Goal: Transaction & Acquisition: Purchase product/service

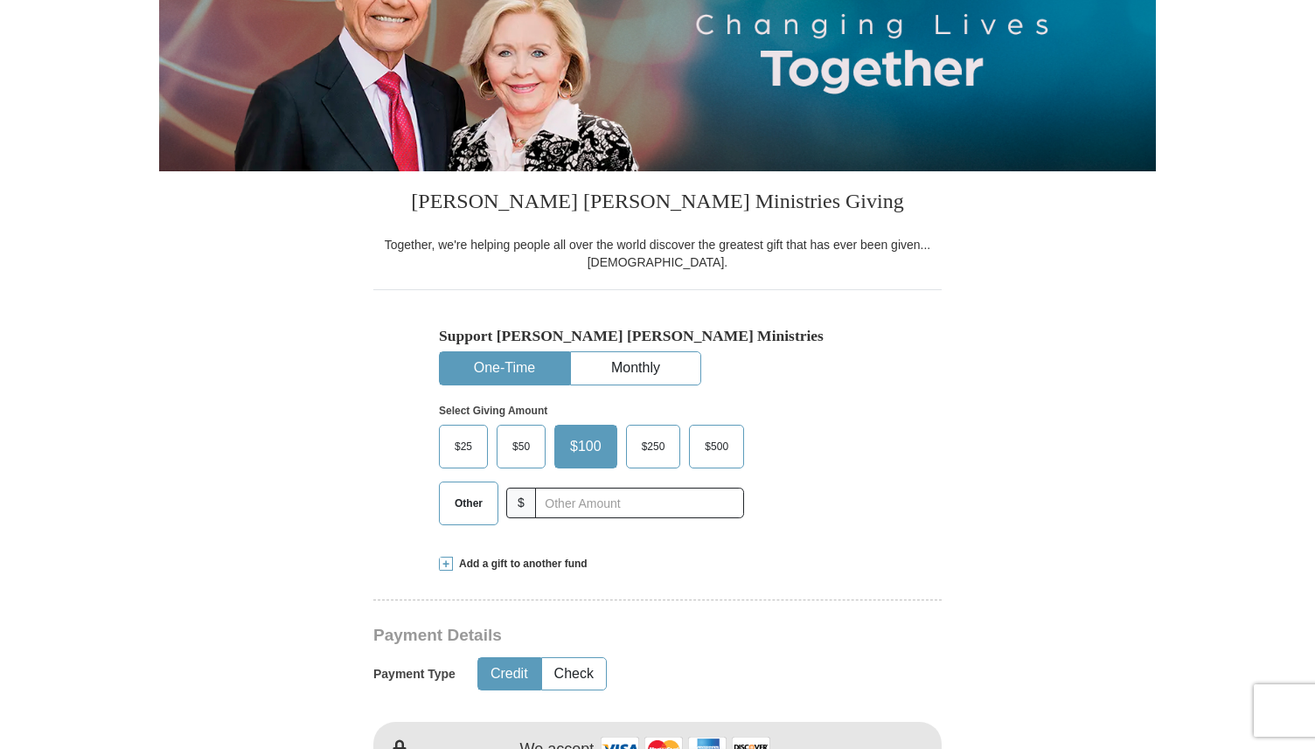
scroll to position [346, 0]
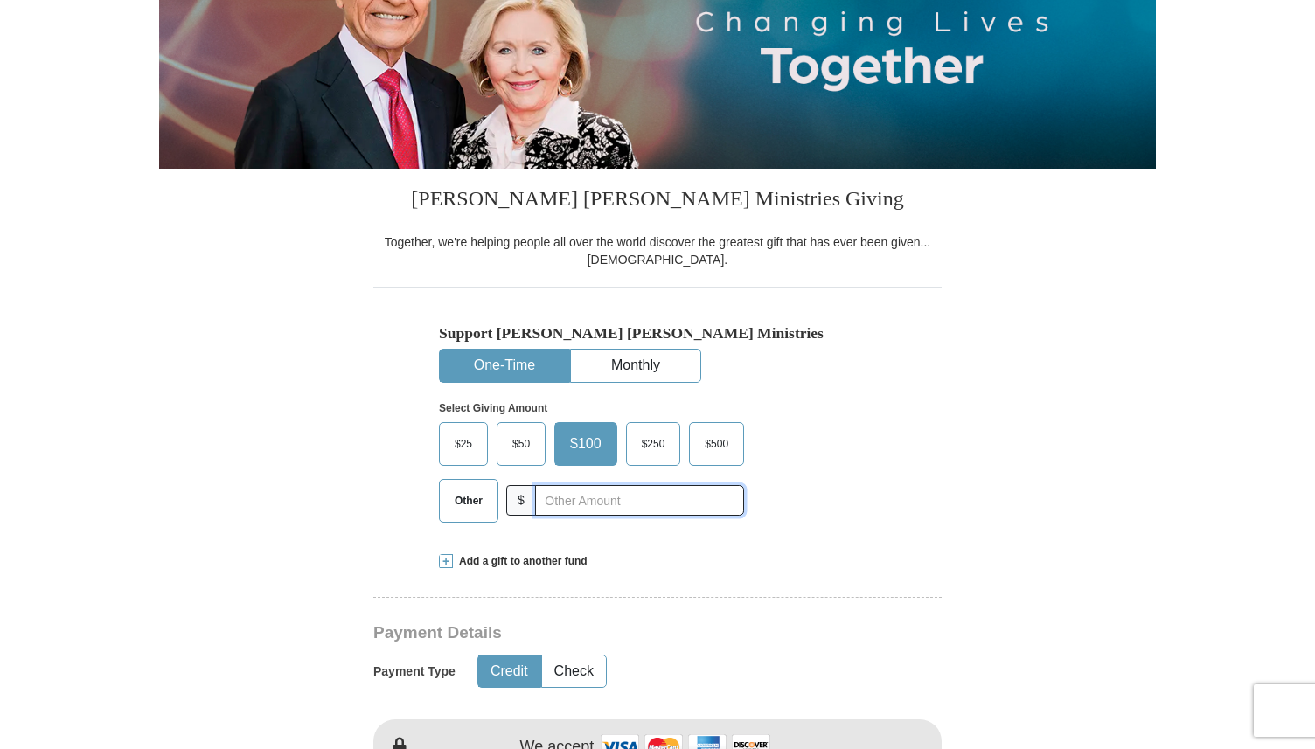
click at [655, 505] on input "text" at bounding box center [639, 500] width 209 height 31
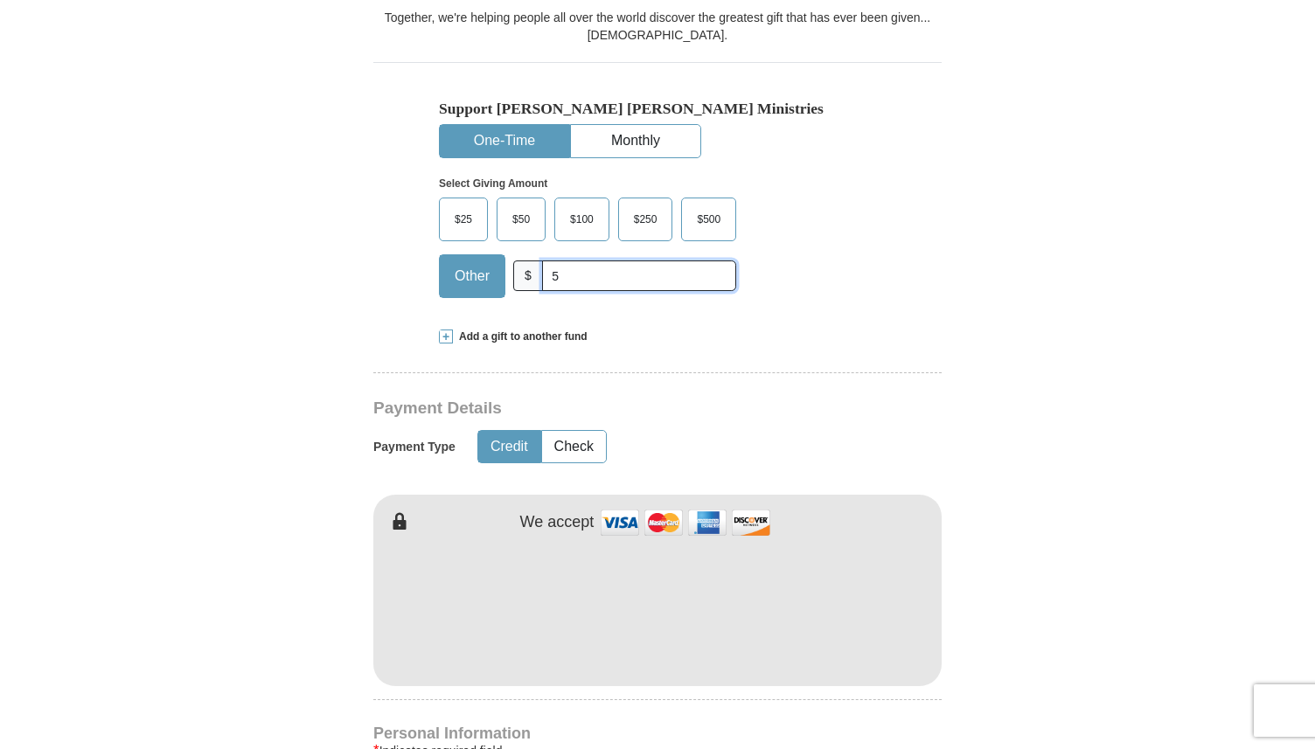
scroll to position [592, 0]
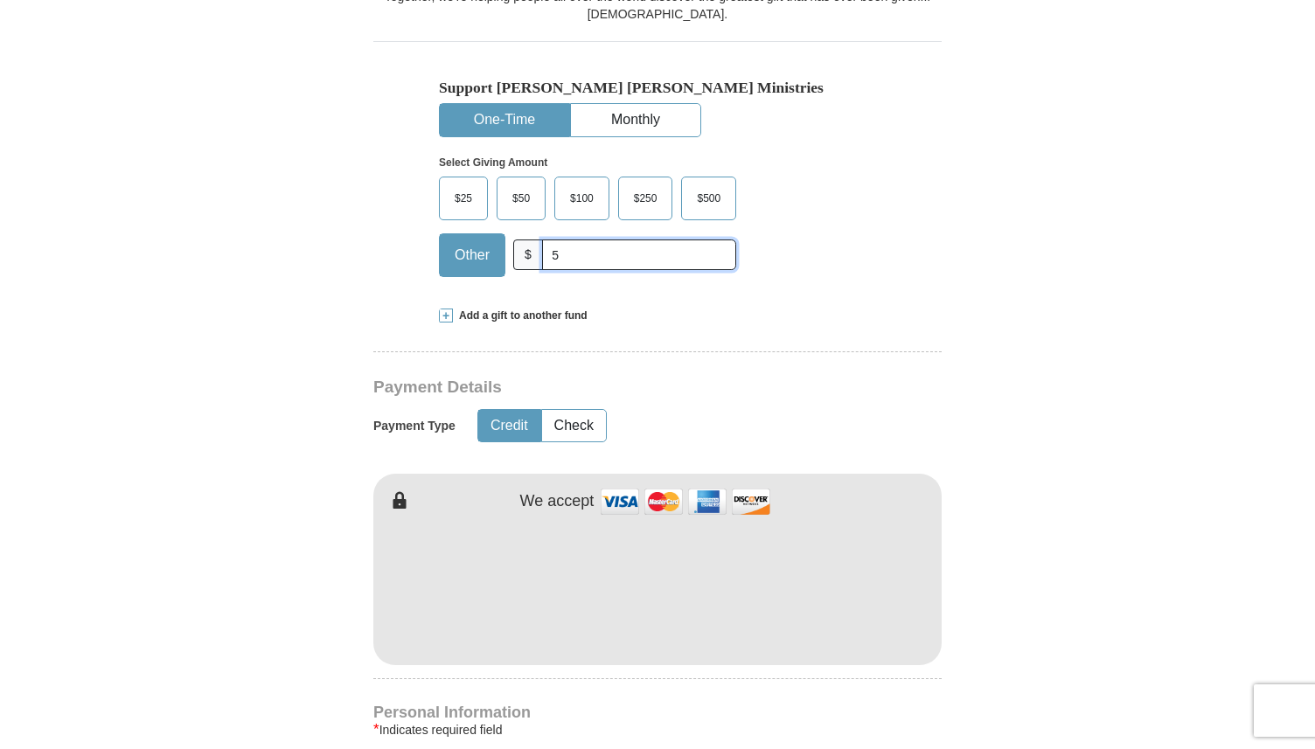
type input "5"
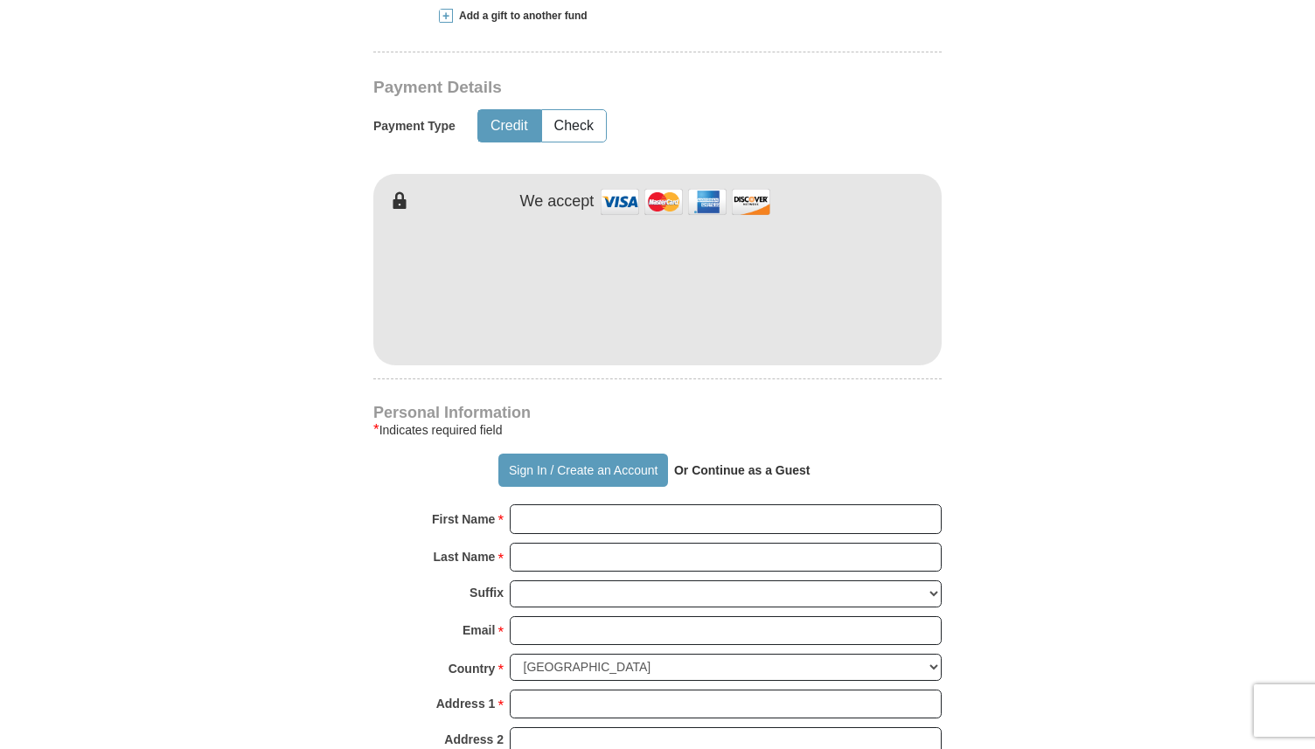
scroll to position [892, 0]
click at [716, 392] on div "Kenneth Copeland Ministries Giving Together, we're helping people all over the …" at bounding box center [657, 509] width 568 height 1775
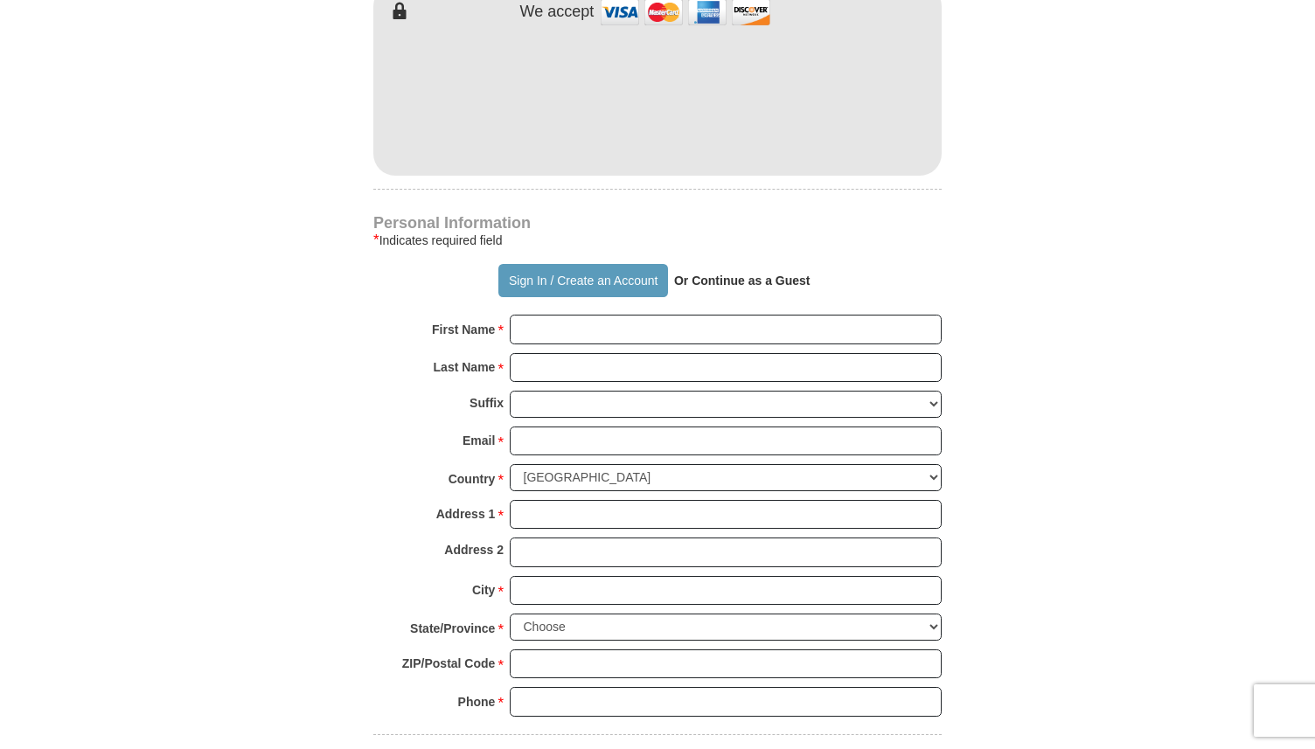
scroll to position [1090, 0]
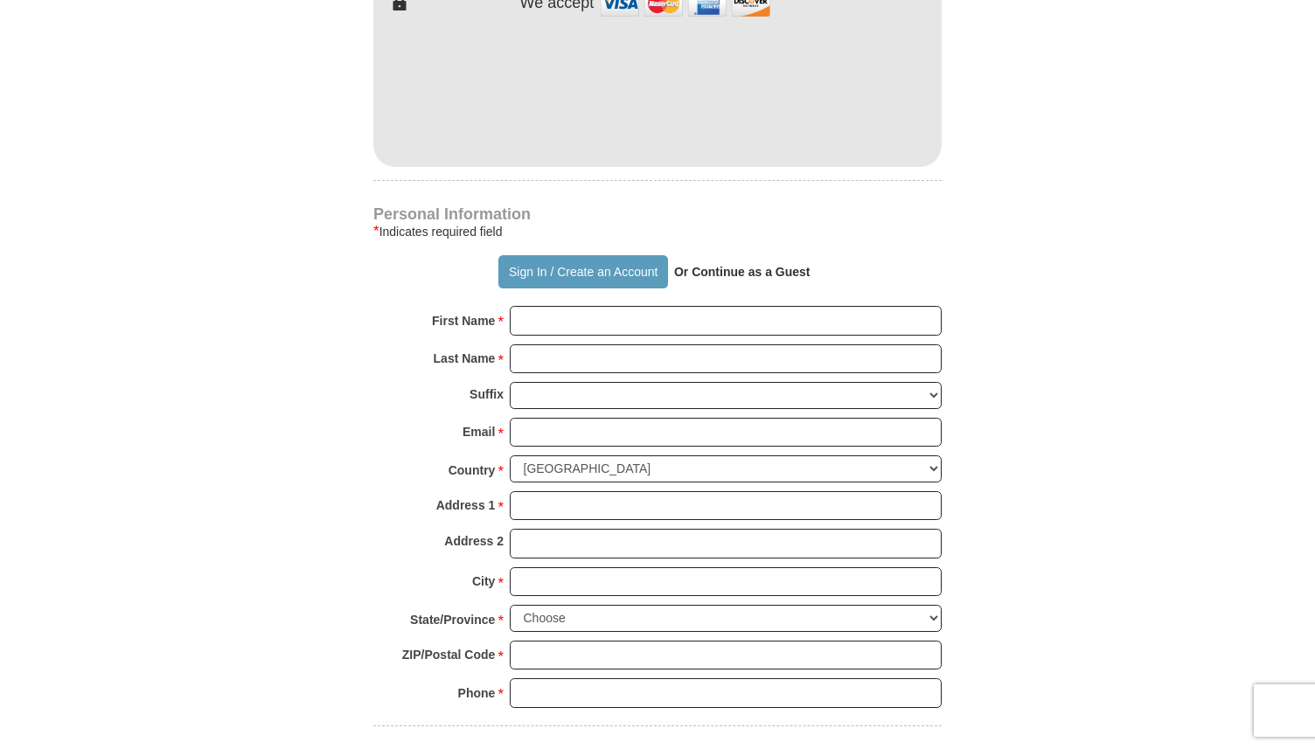
click at [753, 271] on strong "Or Continue as a Guest" at bounding box center [742, 272] width 136 height 14
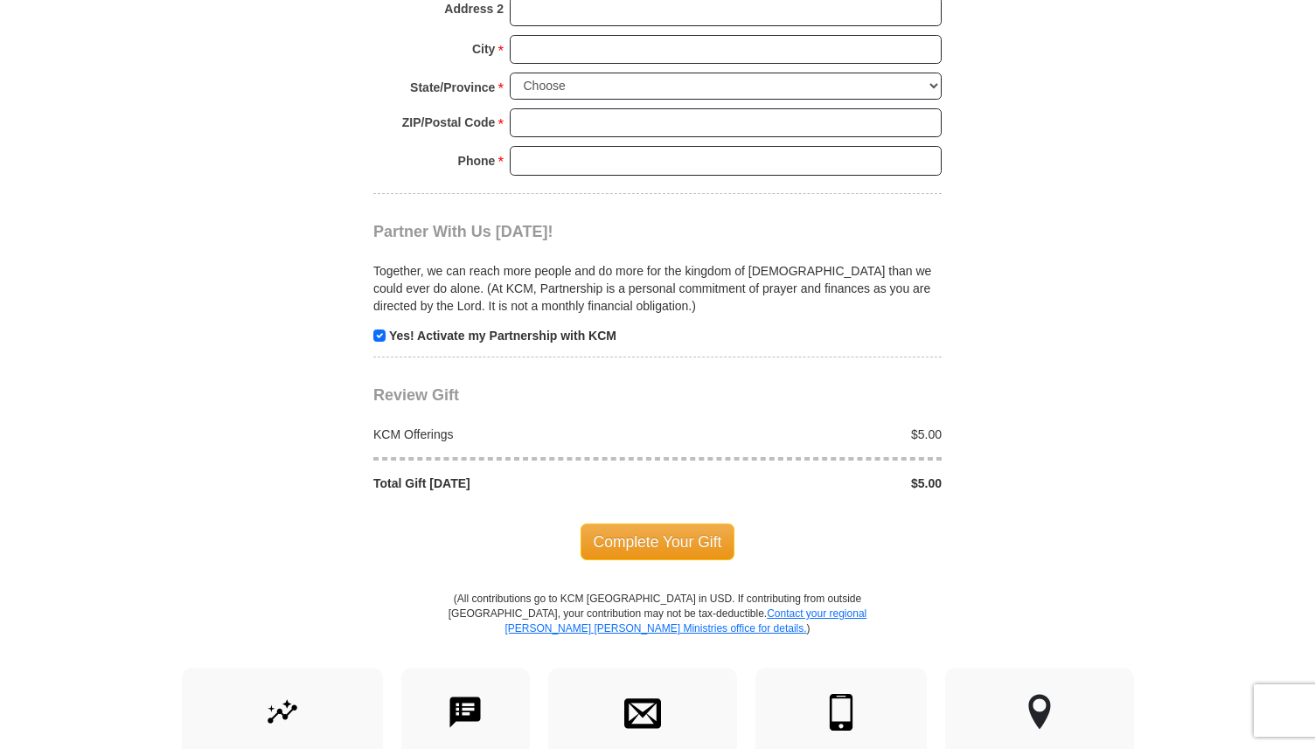
scroll to position [1633, 0]
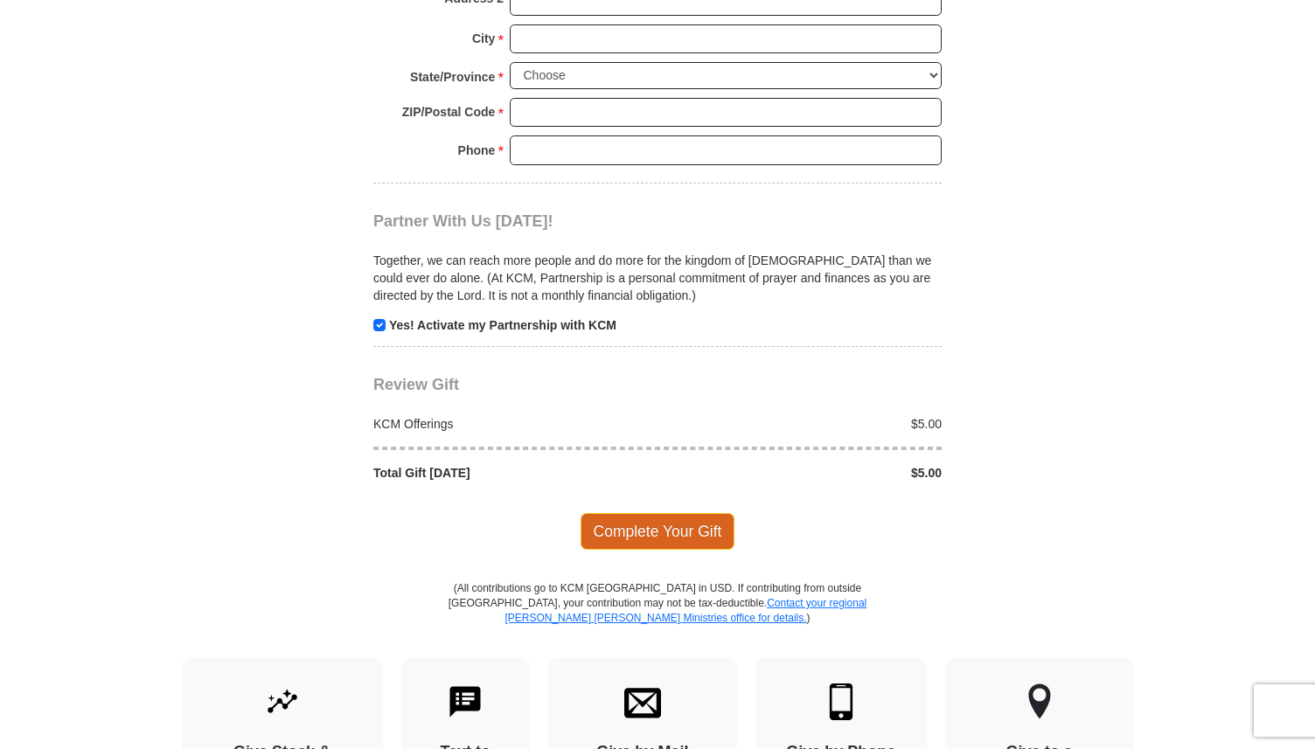
click at [663, 530] on span "Complete Your Gift" at bounding box center [657, 531] width 155 height 37
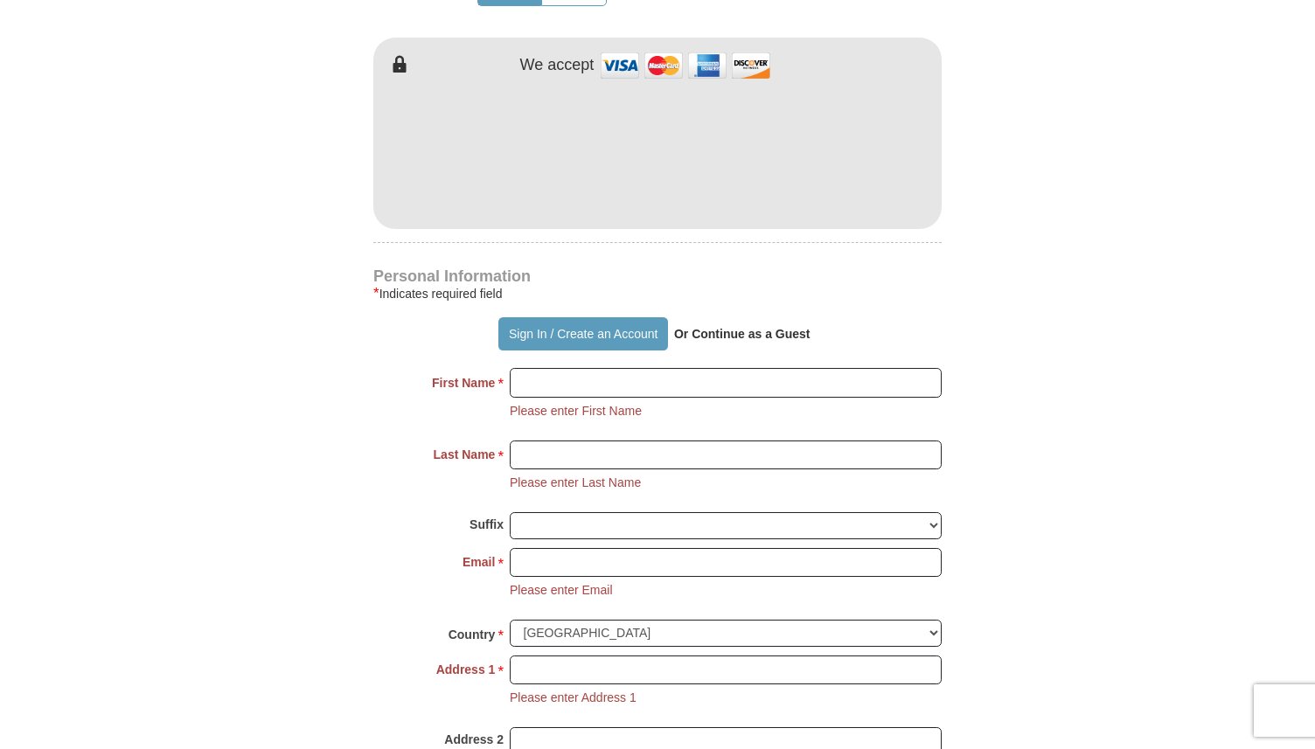
scroll to position [1010, 0]
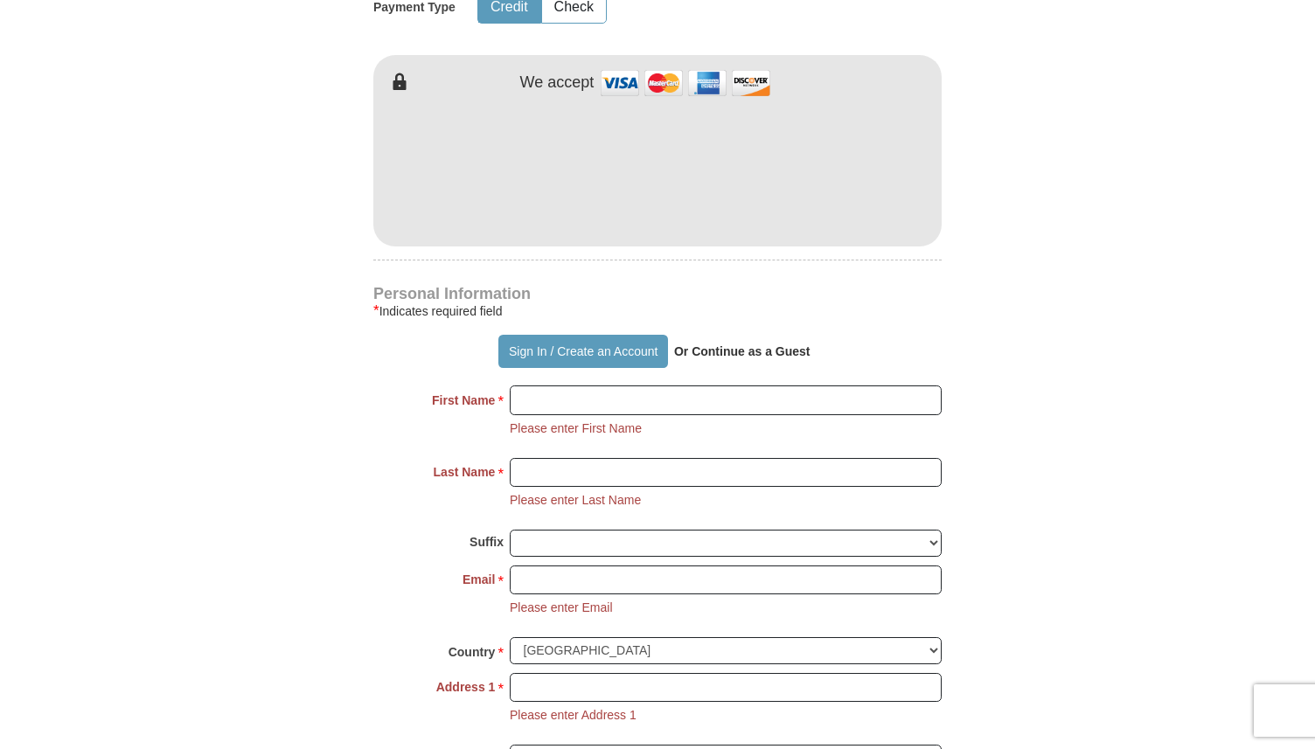
click at [717, 353] on strong "Or Continue as a Guest" at bounding box center [742, 351] width 136 height 14
click at [600, 406] on input "First Name *" at bounding box center [726, 400] width 432 height 30
type input "[PERSON_NAME]"
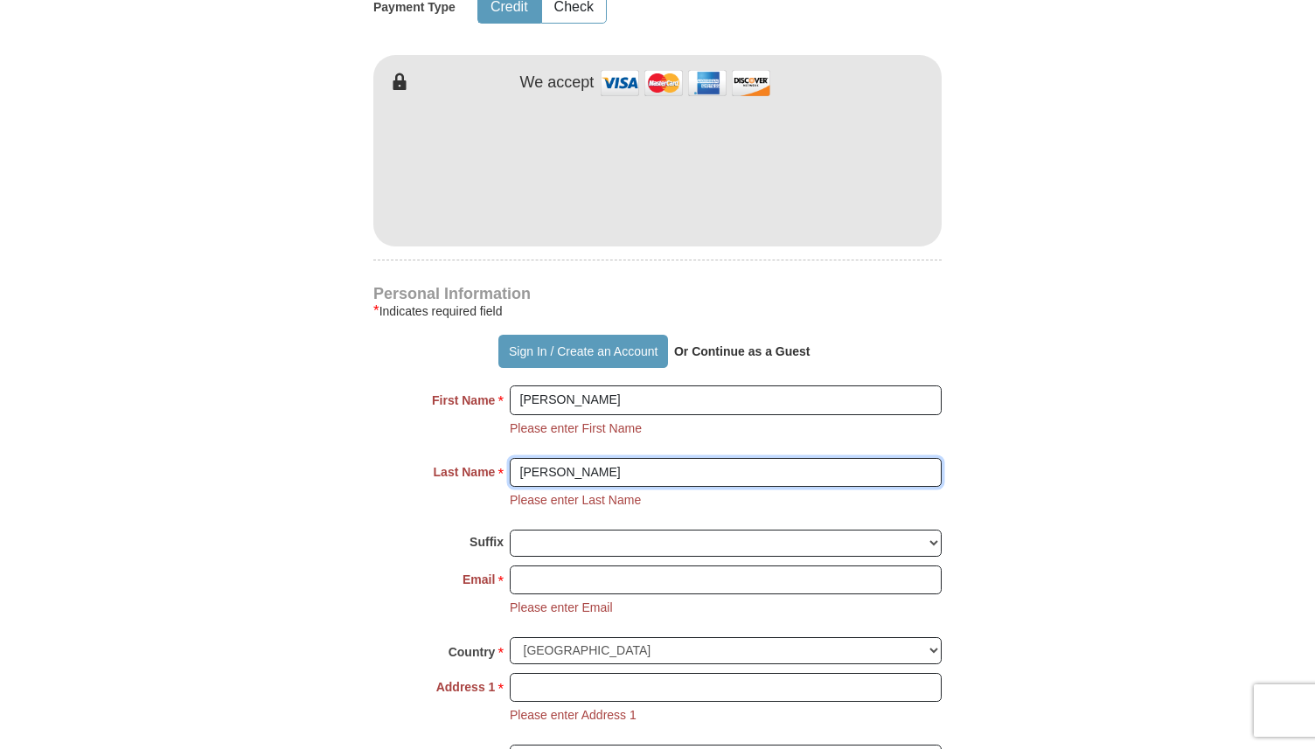
type input "[PERSON_NAME]"
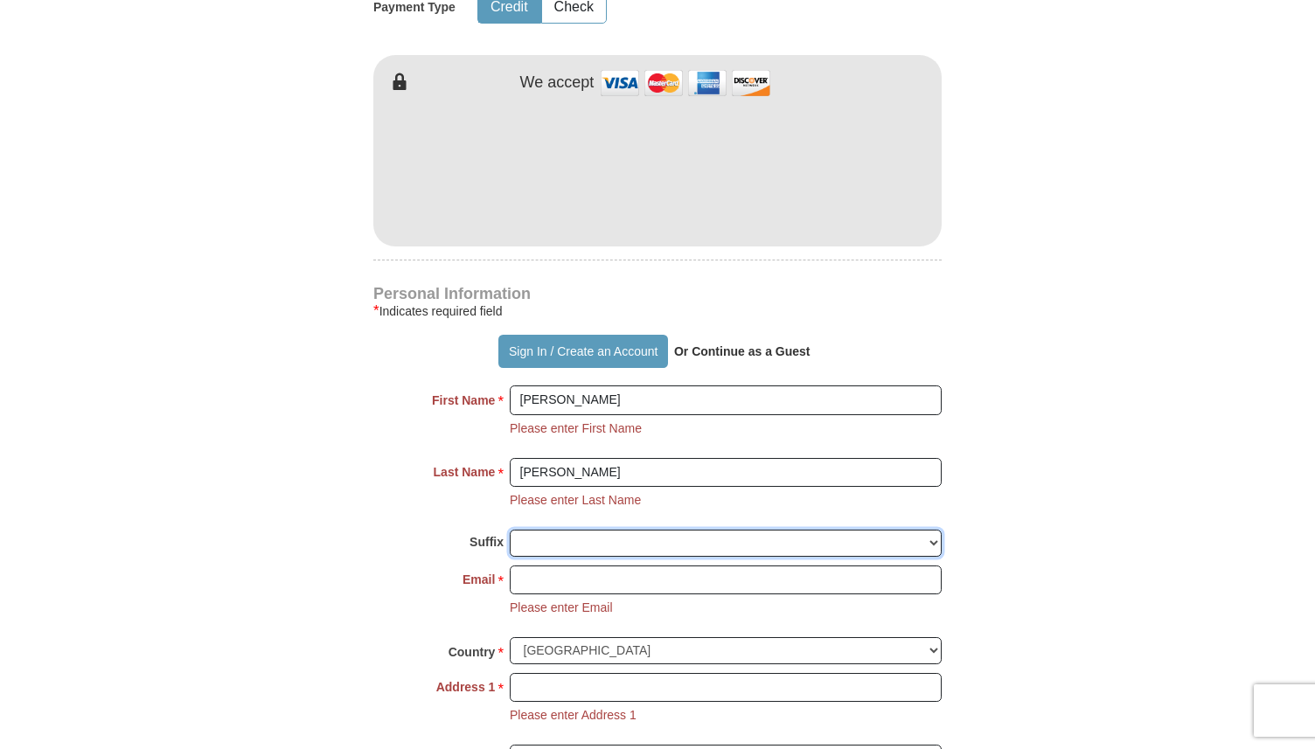
click at [817, 536] on select "Jr Sr I II III IV V VI" at bounding box center [726, 543] width 432 height 27
click at [856, 552] on select "Jr Sr I II III IV V VI" at bounding box center [726, 543] width 432 height 27
click at [767, 577] on input "Email *" at bounding box center [726, 581] width 432 height 30
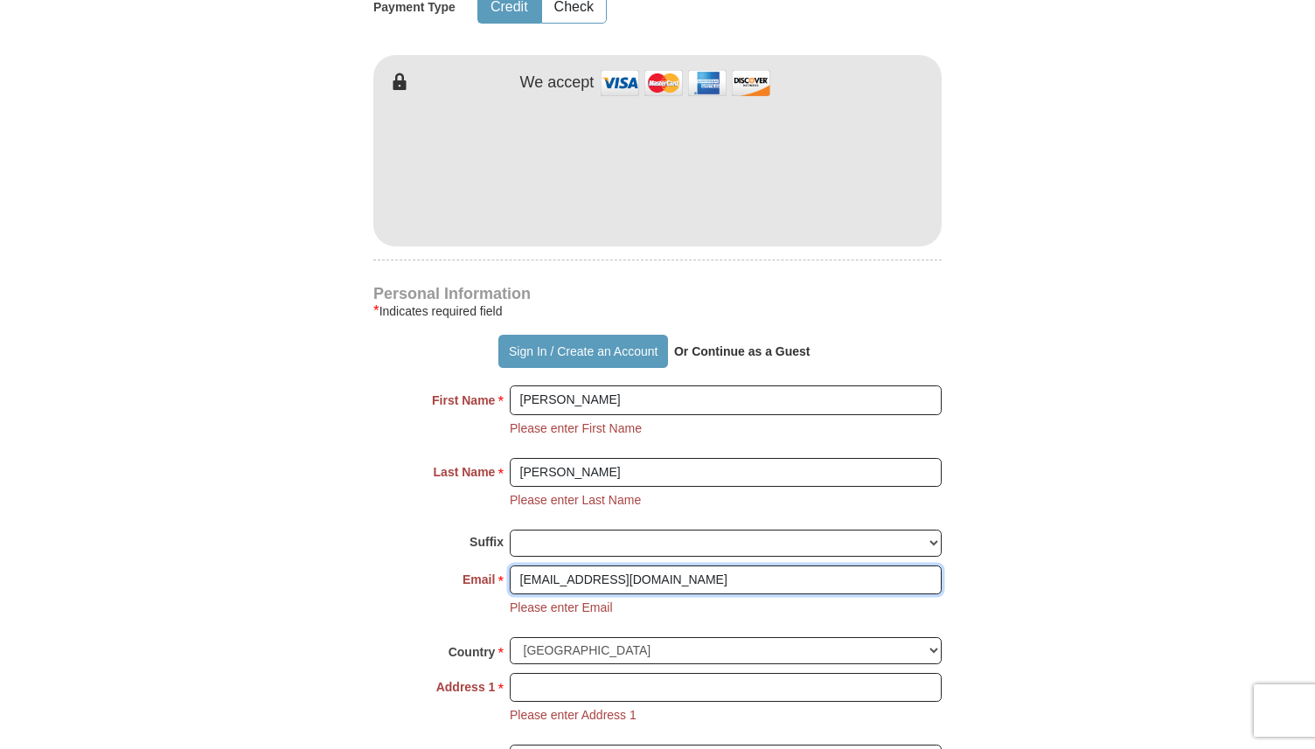
type input "[EMAIL_ADDRESS][DOMAIN_NAME]"
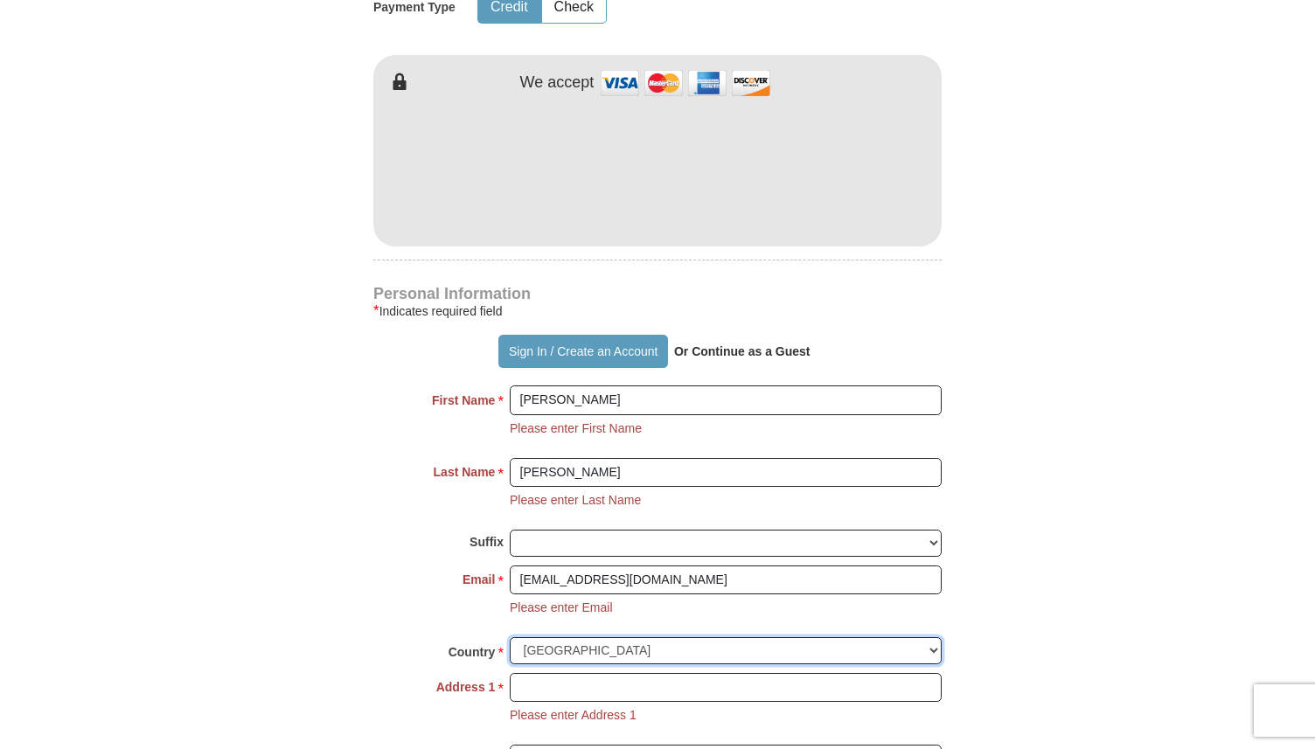
click at [775, 638] on select "United States of America Canada Antigua and Barbuda Argentina Armenia Aruba Aus…" at bounding box center [726, 650] width 432 height 27
select select "IN"
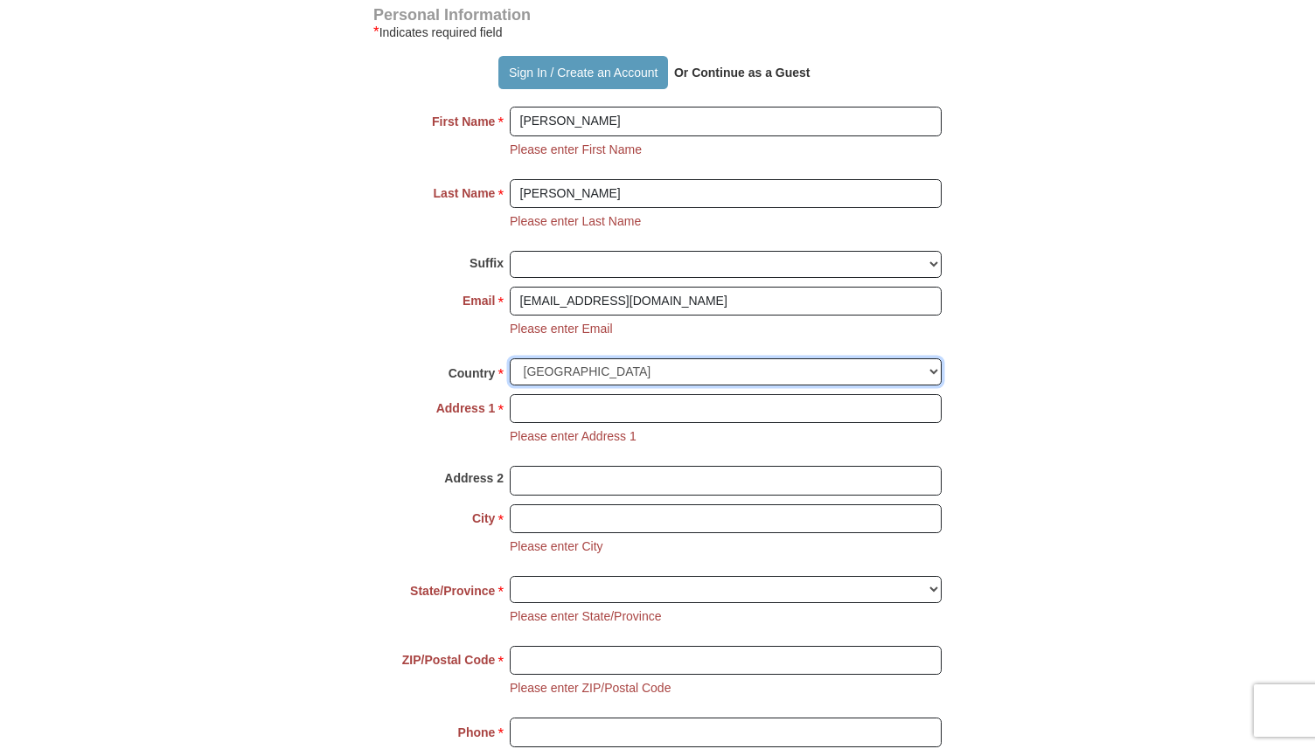
scroll to position [1290, 0]
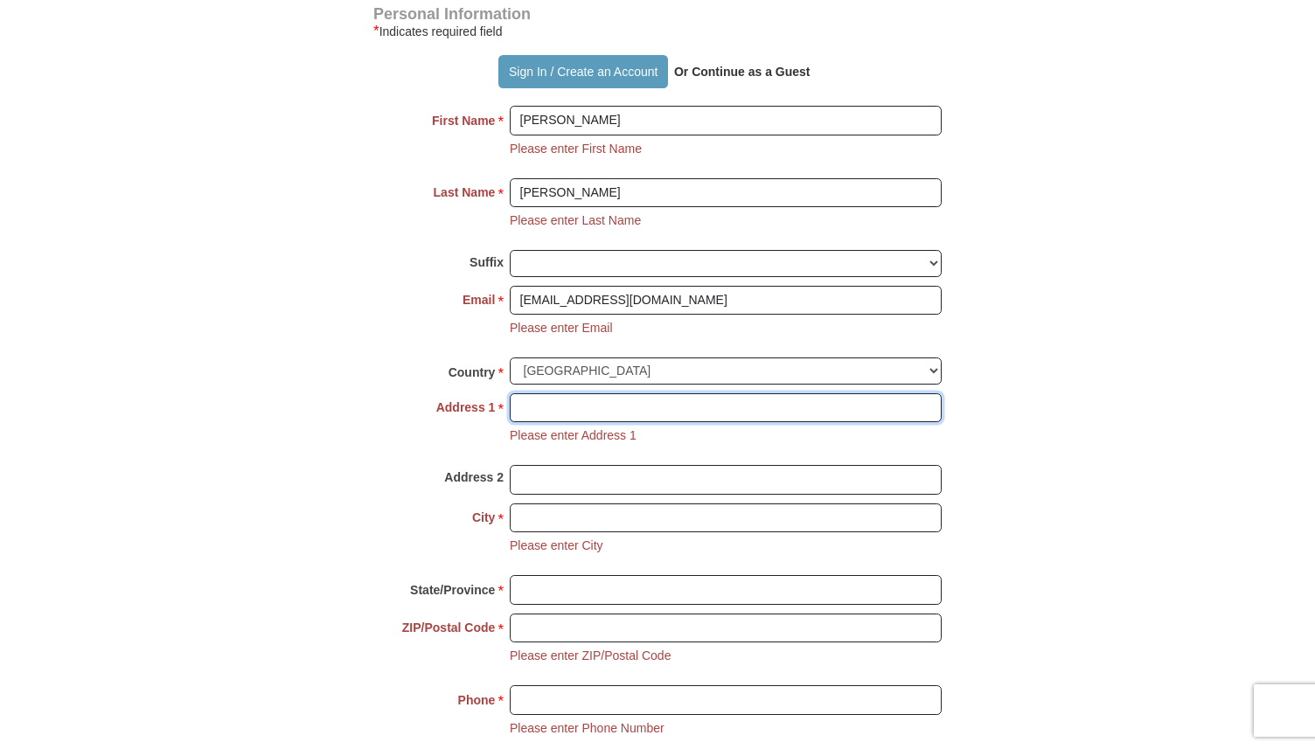
click at [562, 417] on input "Address 1 *" at bounding box center [726, 408] width 432 height 30
type input "1-2-606/155, [PERSON_NAME]"
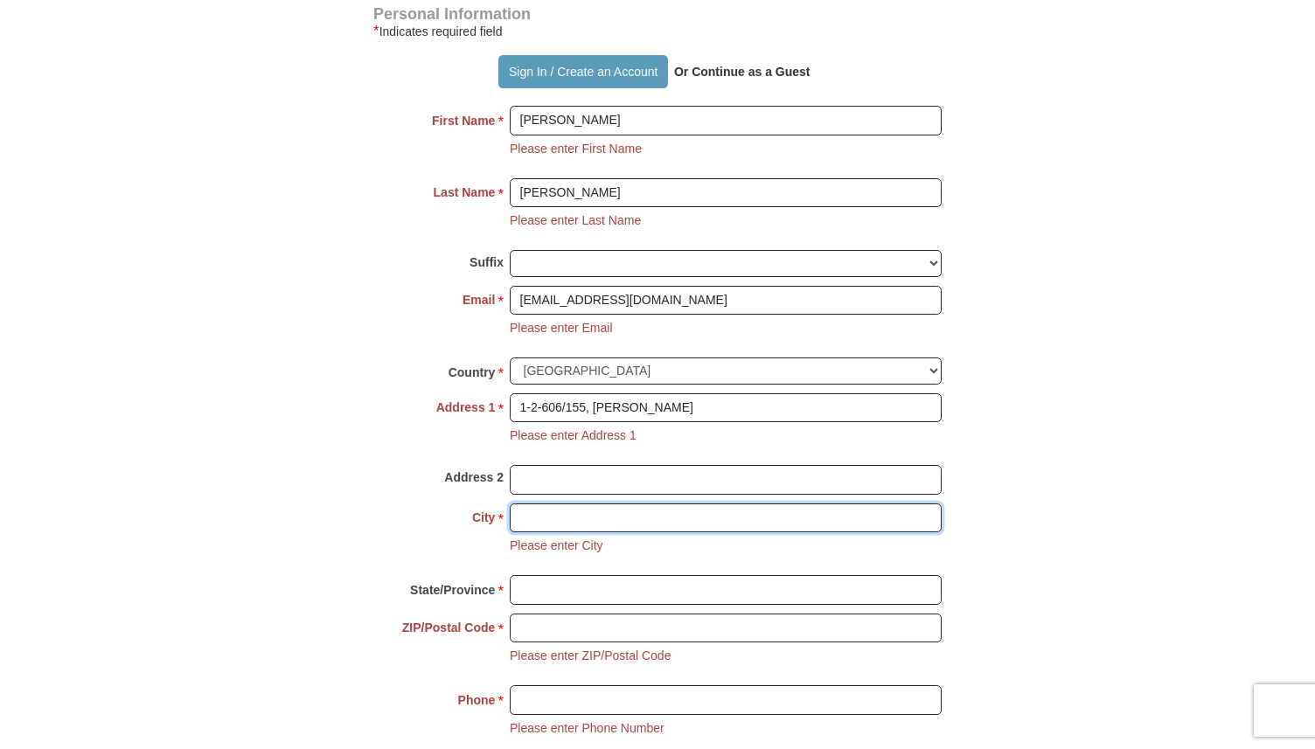
click at [562, 517] on input "City *" at bounding box center [726, 518] width 432 height 30
type input "[GEOGRAPHIC_DATA]"
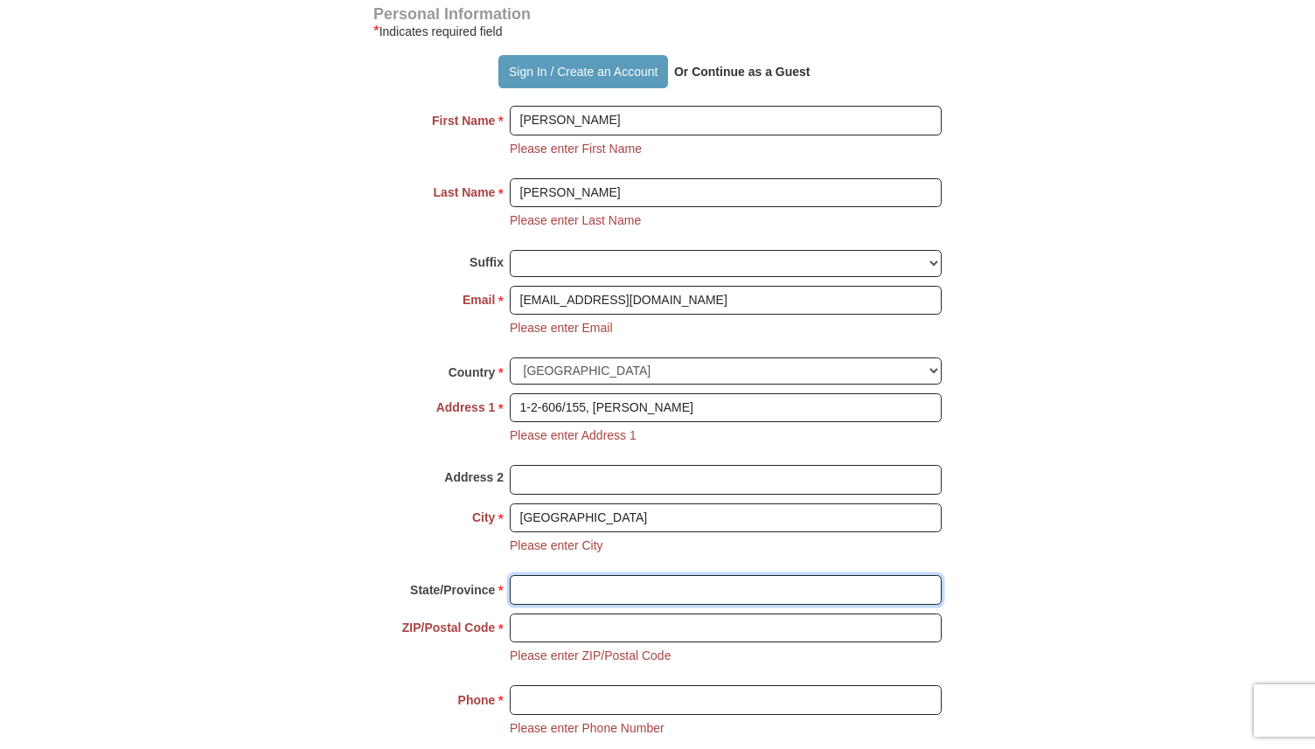
click at [561, 586] on input "State/Province *" at bounding box center [726, 590] width 432 height 30
type input "Telangana"
click at [557, 628] on input "ZIP/Postal Code *" at bounding box center [726, 629] width 432 height 30
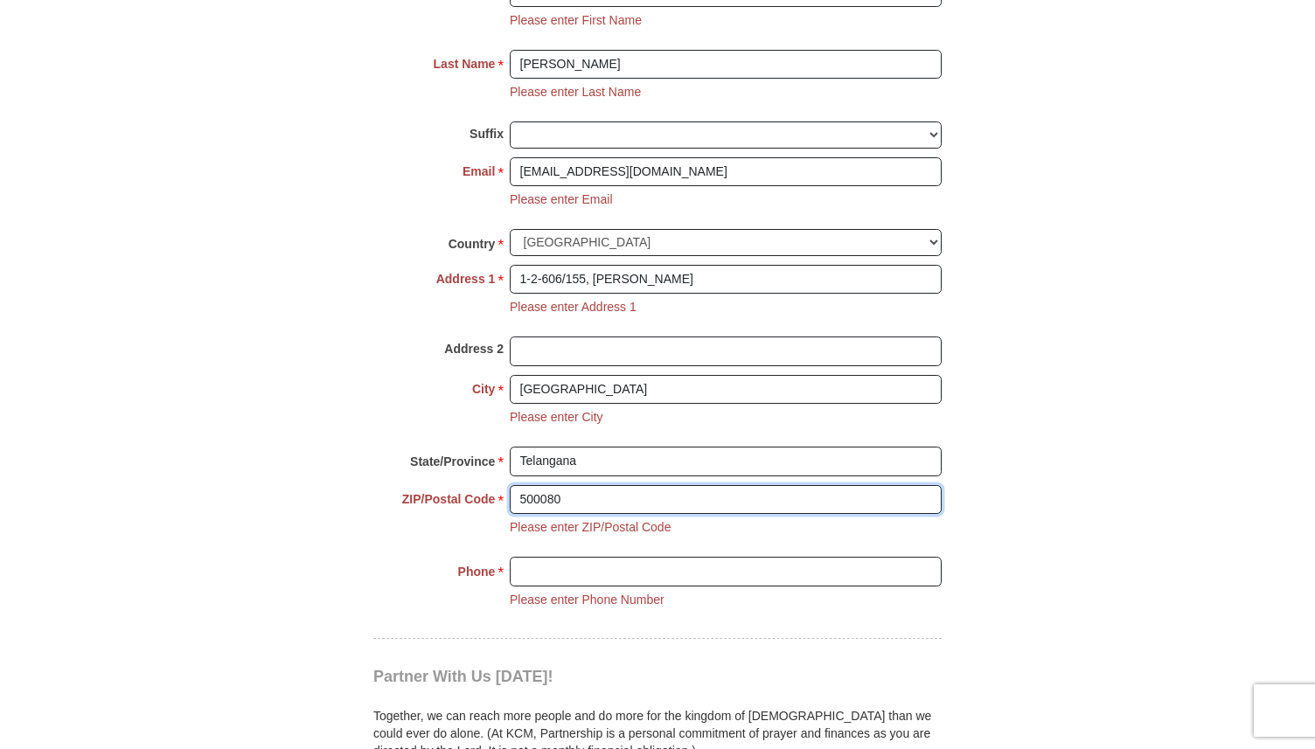
scroll to position [1426, 0]
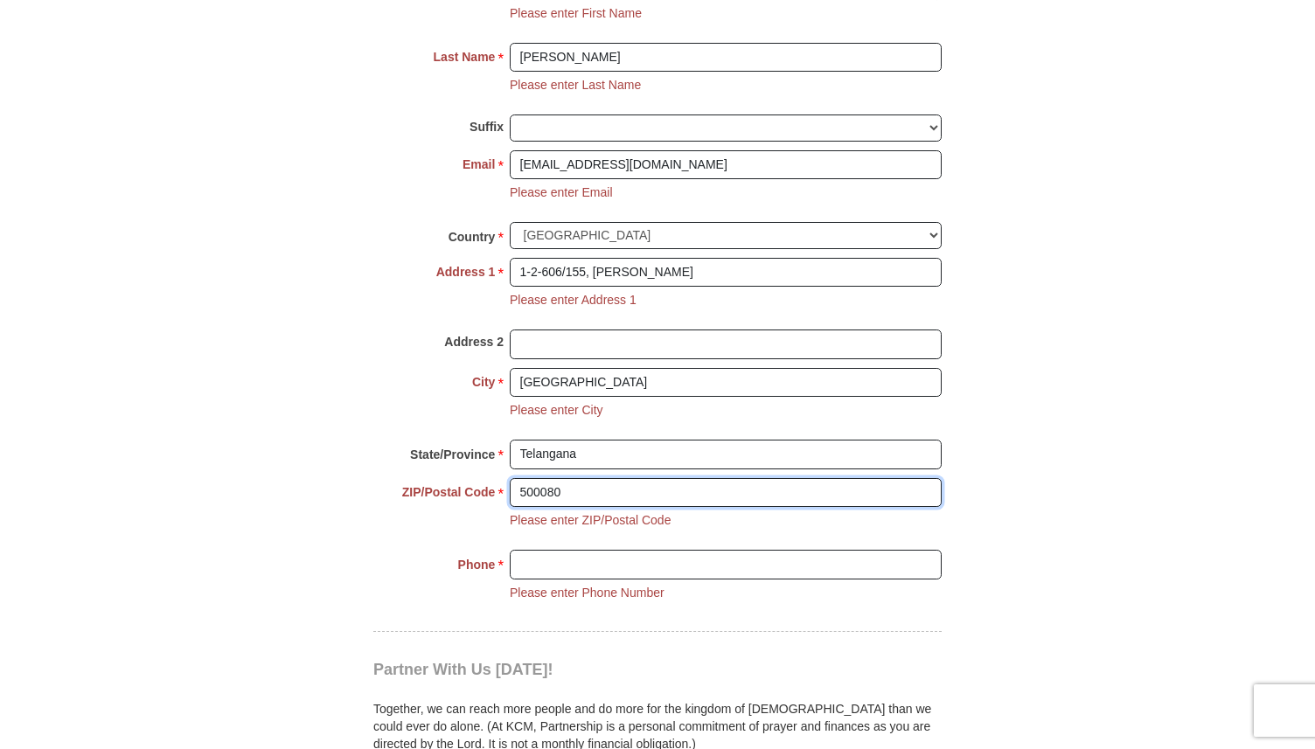
type input "500080"
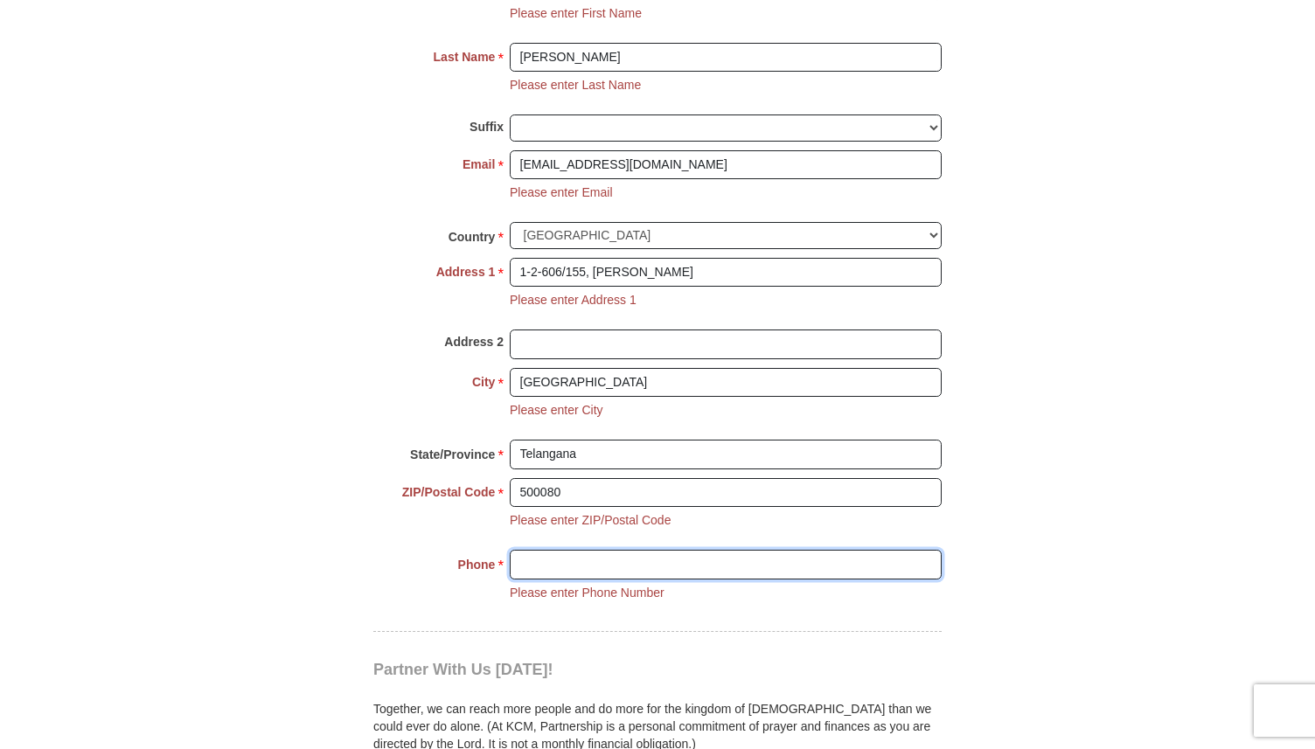
click at [619, 572] on input "Phone * *" at bounding box center [726, 565] width 432 height 30
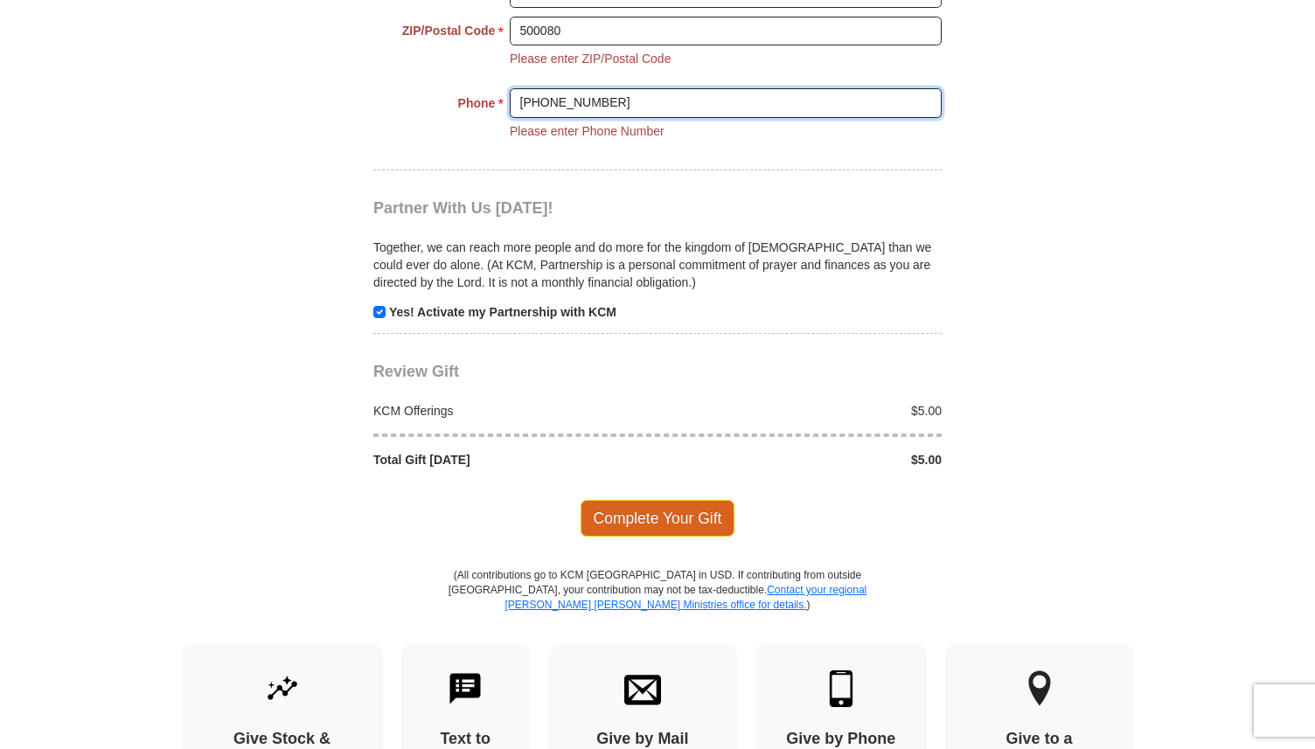
scroll to position [1889, 0]
type input "[PHONE_NUMBER]"
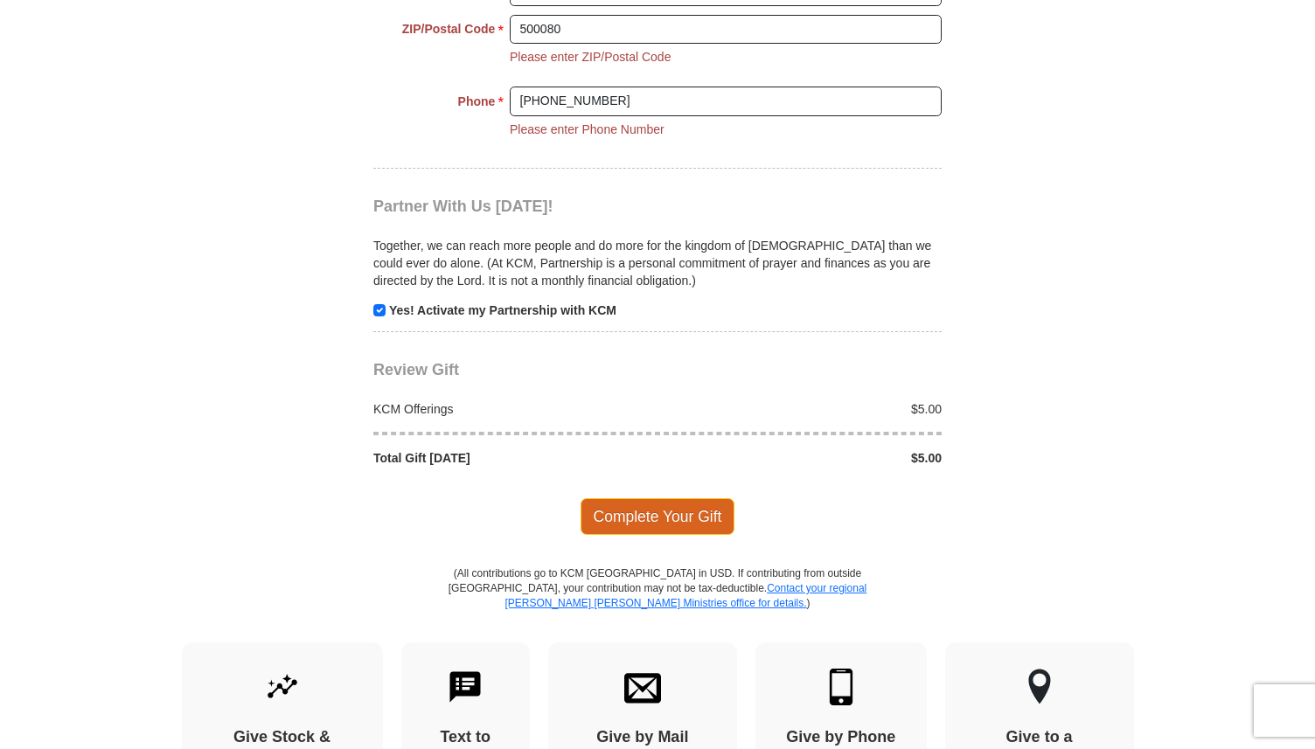
click at [696, 518] on span "Complete Your Gift" at bounding box center [657, 516] width 155 height 37
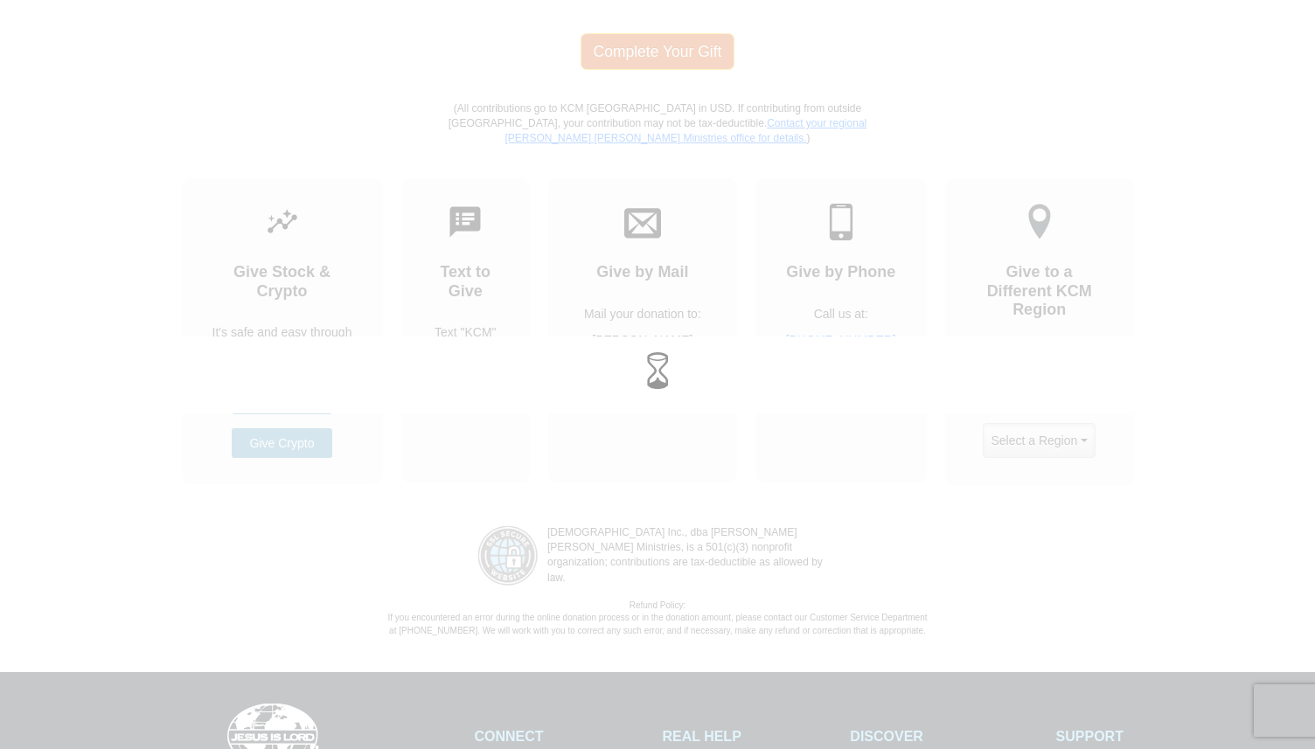
scroll to position [2127, 0]
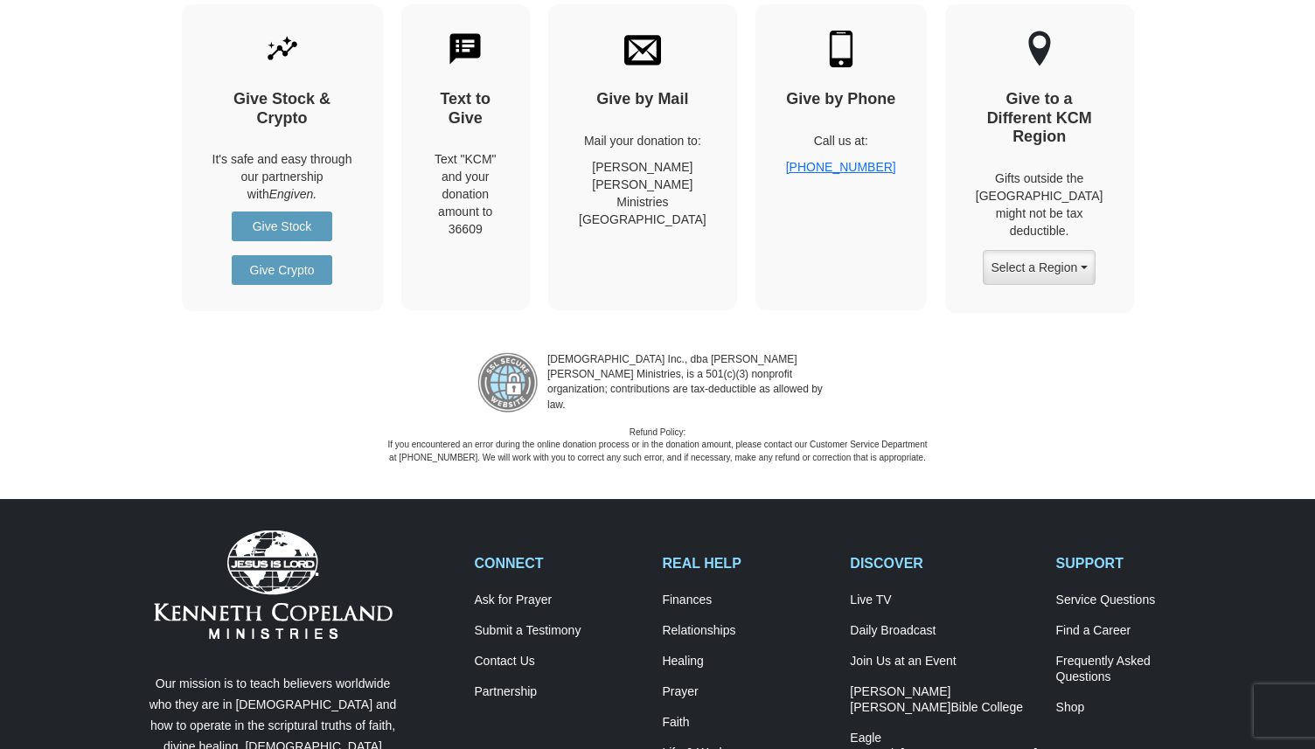
scroll to position [2169, 0]
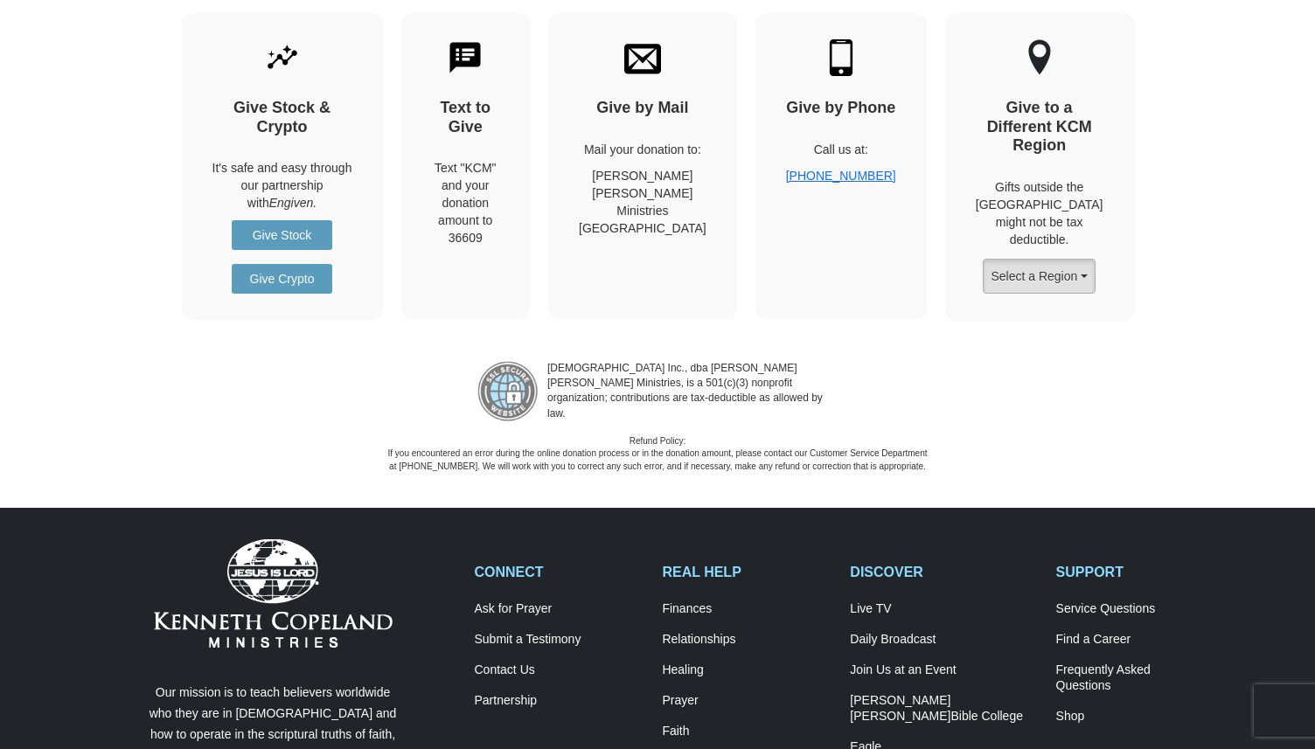
click at [1043, 261] on button "Select a Region" at bounding box center [1038, 276] width 112 height 35
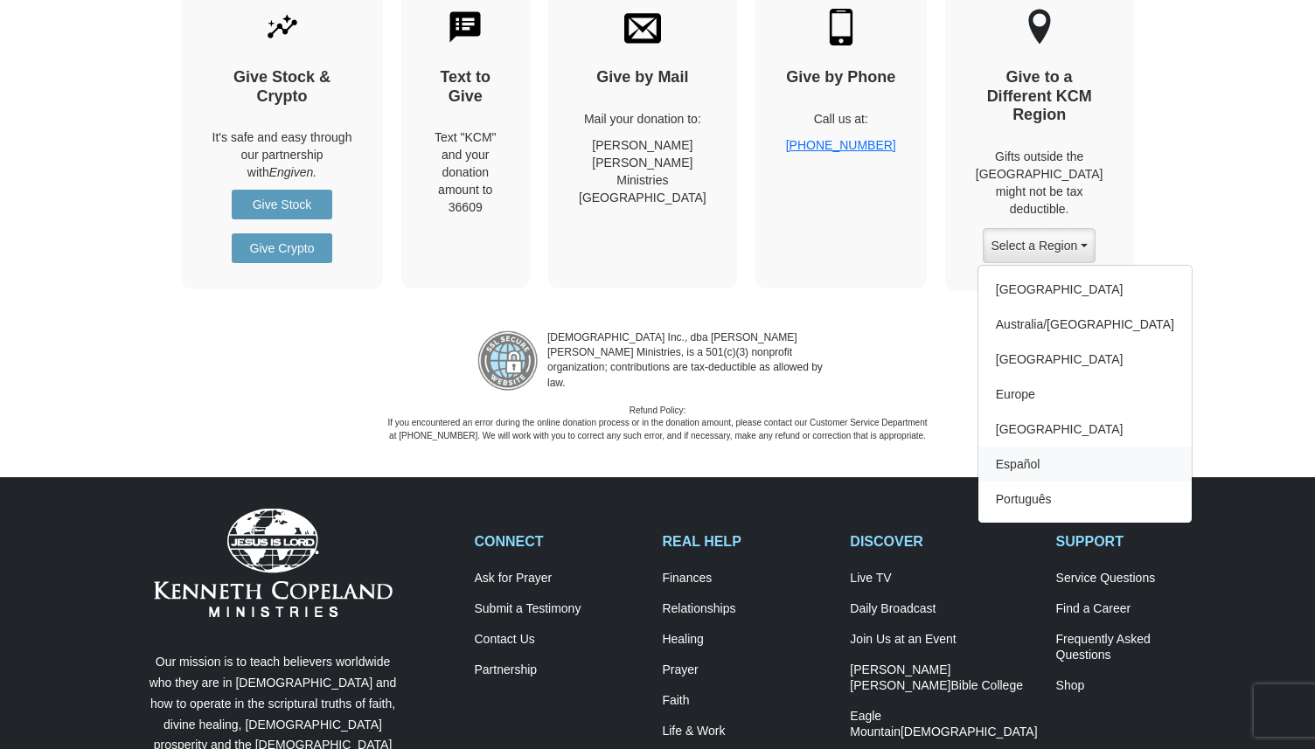
scroll to position [2198, 0]
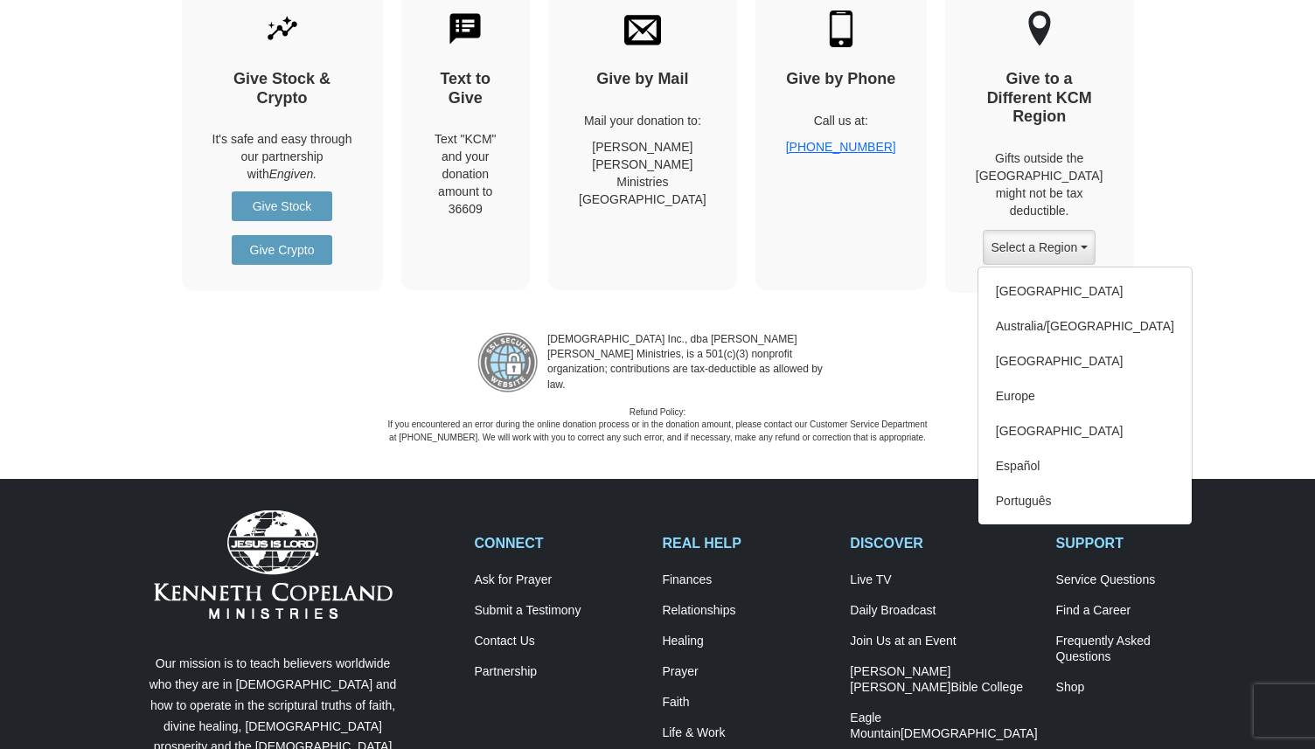
click at [1177, 350] on div "[DEMOGRAPHIC_DATA] Inc., dba [PERSON_NAME] [PERSON_NAME] Ministries, is a 501(c…" at bounding box center [657, 381] width 1315 height 125
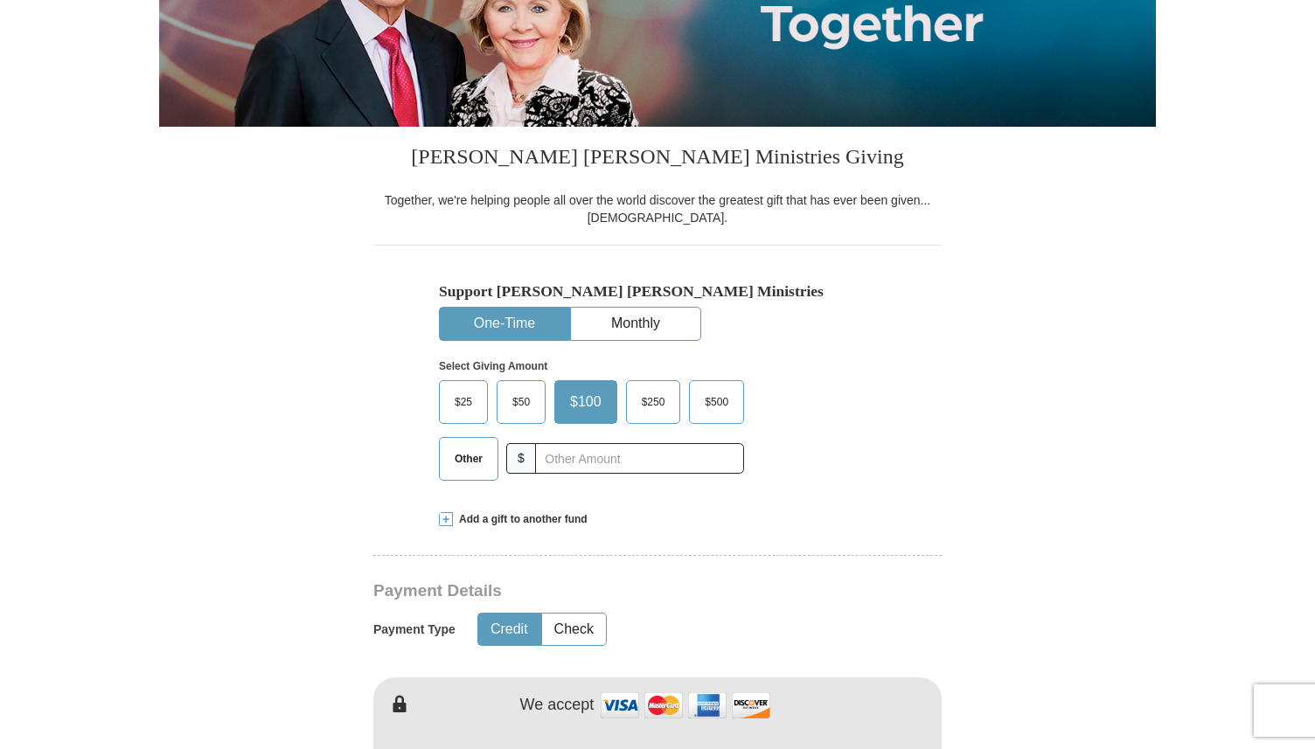
scroll to position [0, 0]
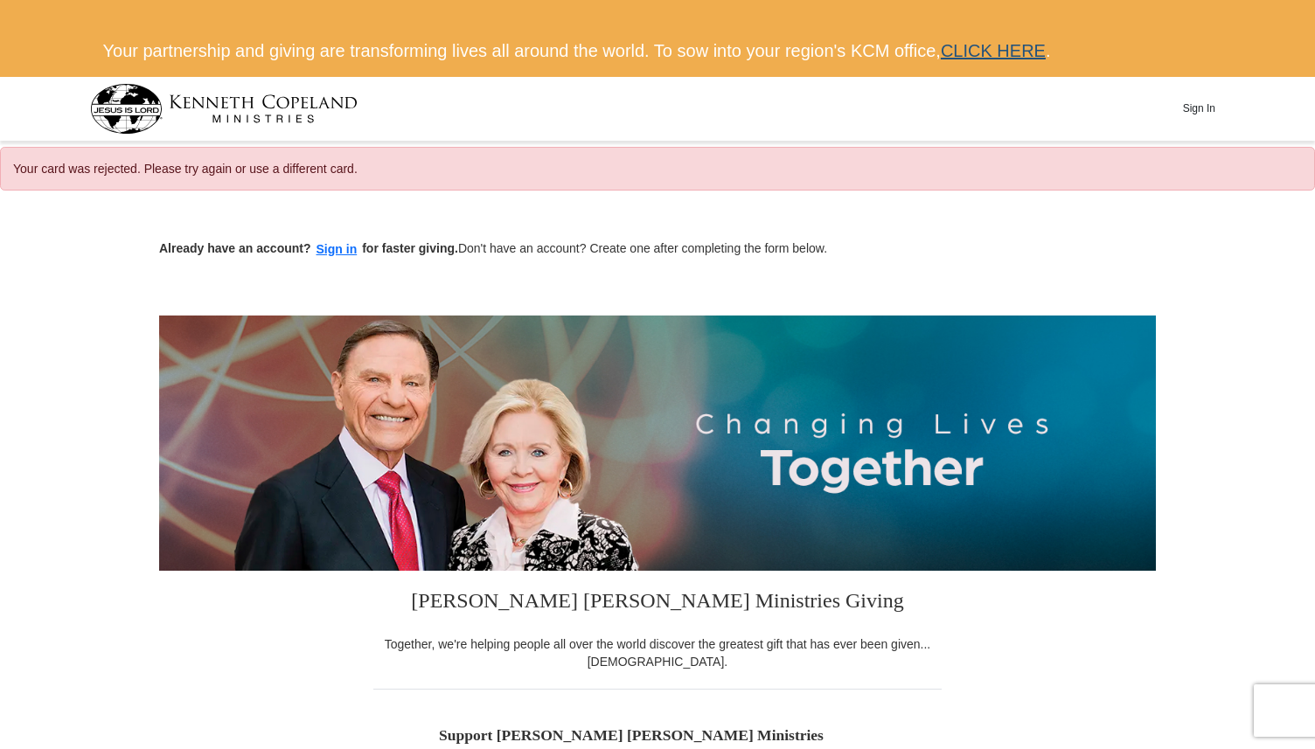
click at [966, 49] on link "CLICK HERE" at bounding box center [992, 50] width 105 height 19
